Goal: Information Seeking & Learning: Learn about a topic

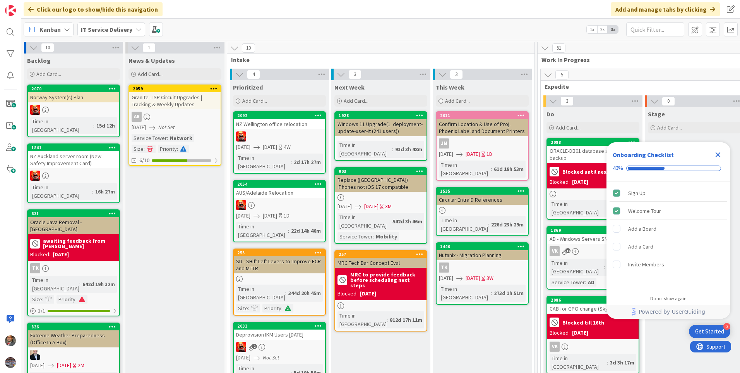
click at [136, 31] on icon at bounding box center [139, 29] width 6 height 6
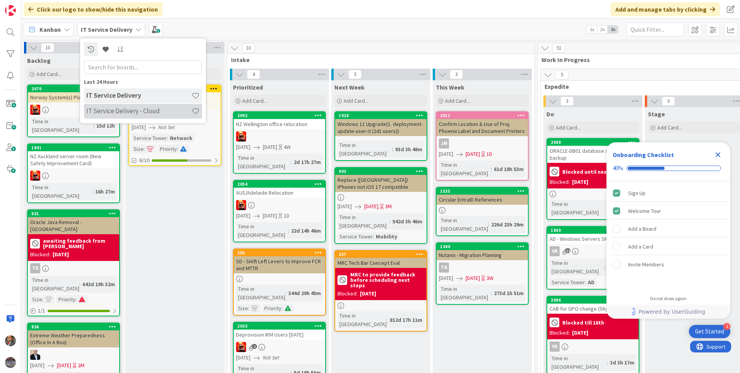
click at [137, 109] on h4 "IT Service Delivery - Cloud" at bounding box center [138, 111] width 105 height 8
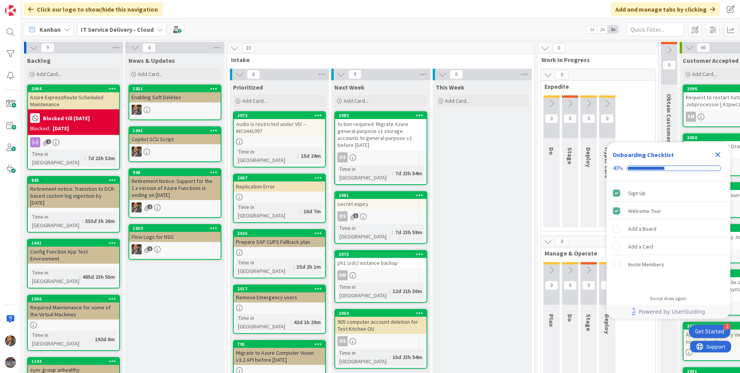
click at [299, 138] on div at bounding box center [279, 141] width 91 height 7
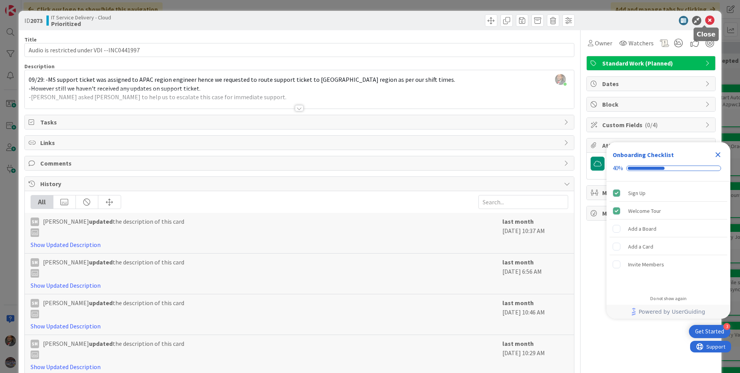
click at [706, 23] on icon at bounding box center [710, 20] width 9 height 9
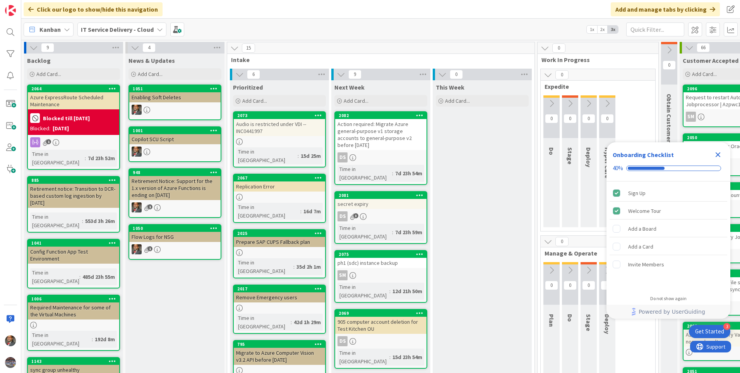
click at [721, 156] on icon "Close Checklist" at bounding box center [718, 154] width 9 height 9
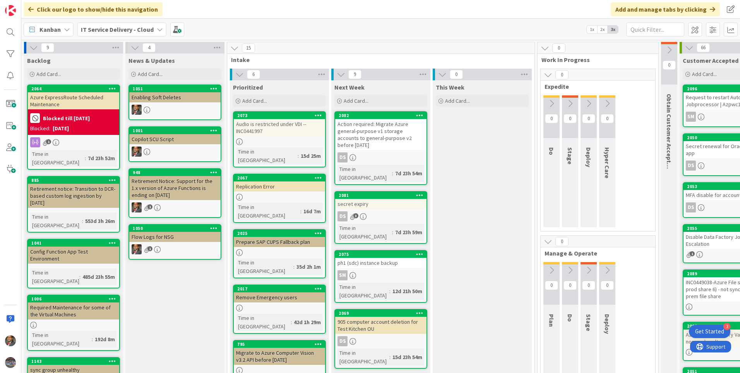
click at [261, 181] on div "Replication Error" at bounding box center [279, 186] width 91 height 10
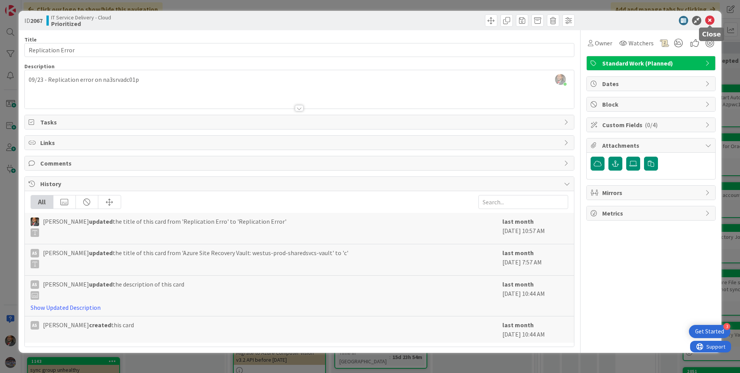
drag, startPoint x: 711, startPoint y: 22, endPoint x: 704, endPoint y: 35, distance: 14.9
click at [712, 22] on icon at bounding box center [710, 20] width 9 height 9
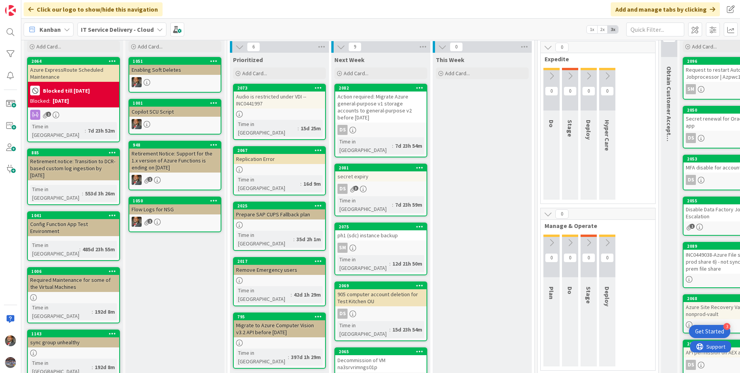
scroll to position [39, 0]
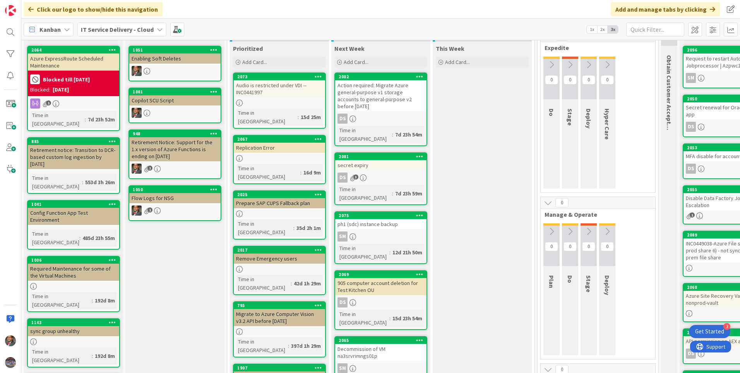
click at [384, 297] on div "DS" at bounding box center [380, 302] width 91 height 10
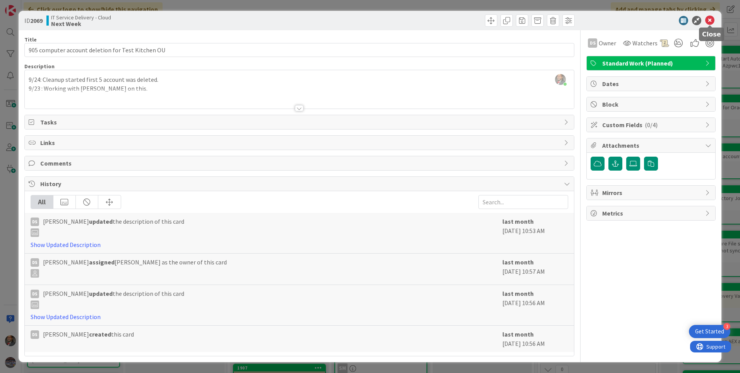
click at [708, 18] on icon at bounding box center [710, 20] width 9 height 9
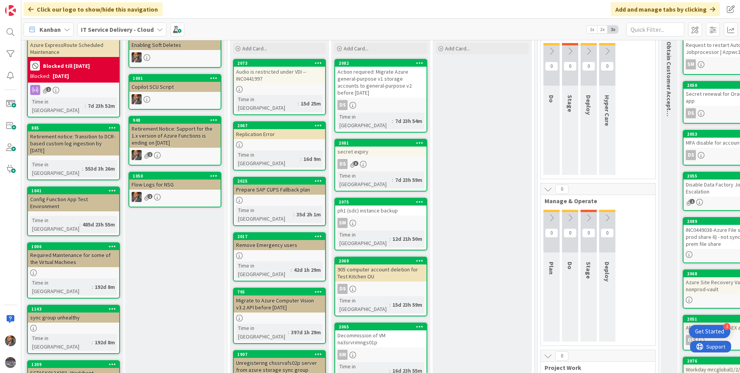
scroll to position [39, 0]
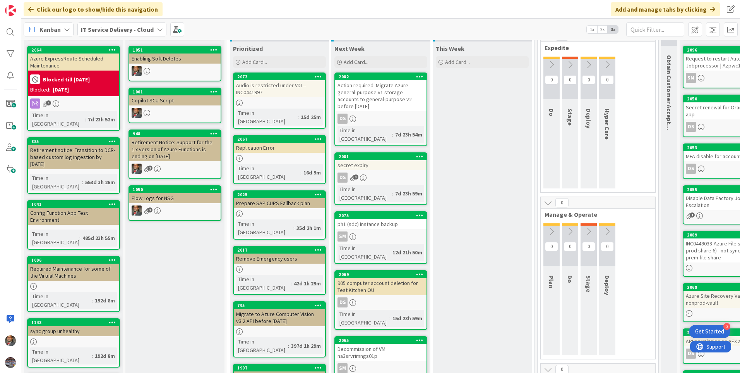
click at [394, 336] on div "2065 Decommission of VM na3srvrimngs01p SM Time in Column : 16d 23h 55m" at bounding box center [381, 366] width 93 height 60
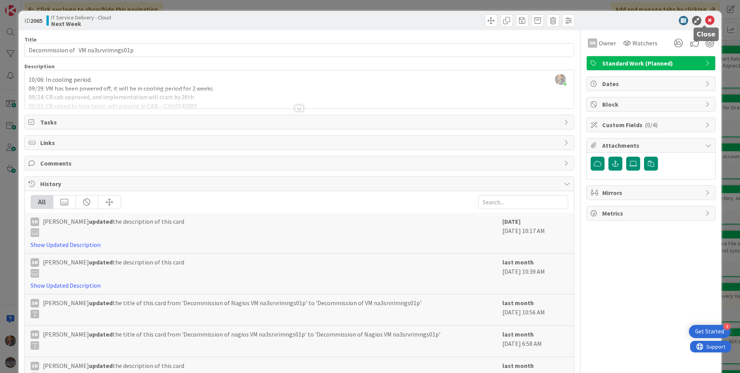
click at [706, 21] on icon at bounding box center [710, 20] width 9 height 9
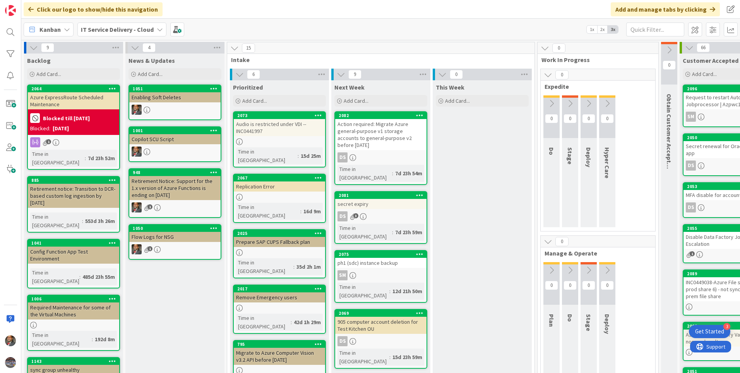
click at [382, 136] on div "Action required: Migrate Azure general-purpose v1 storage accounts to general-p…" at bounding box center [380, 134] width 91 height 31
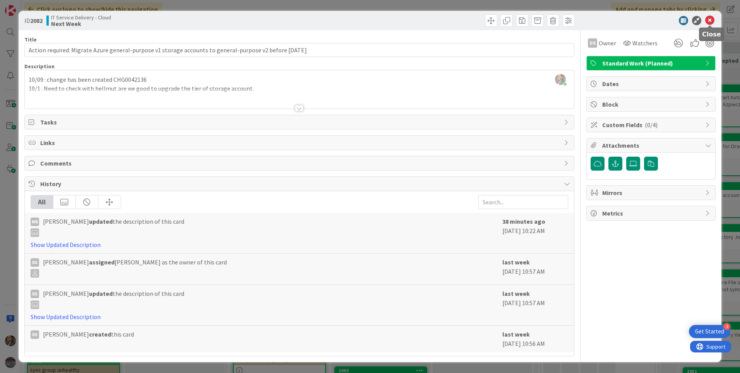
click at [709, 17] on icon at bounding box center [710, 20] width 9 height 9
